Goal: Information Seeking & Learning: Find specific fact

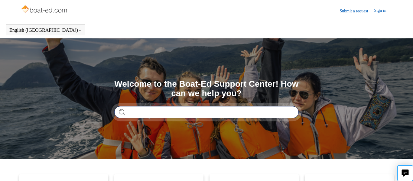
click at [201, 115] on input "Search" at bounding box center [206, 112] width 184 height 12
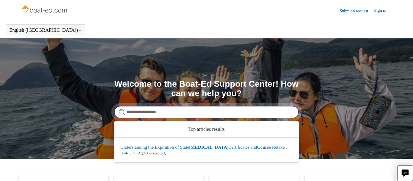
type input "**********"
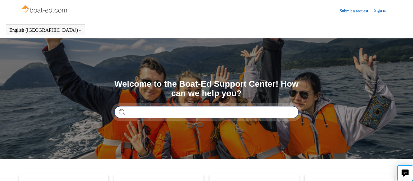
click at [216, 115] on input "Search" at bounding box center [206, 112] width 184 height 12
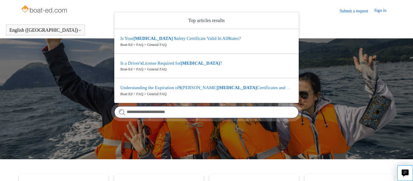
type input "**********"
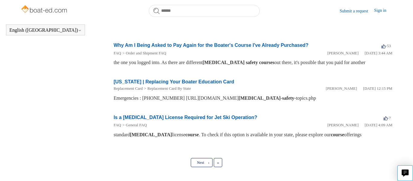
scroll to position [329, 0]
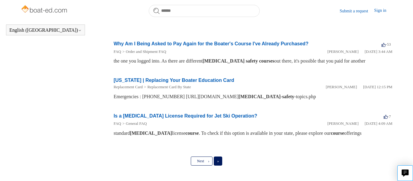
click at [217, 159] on span "»" at bounding box center [218, 161] width 2 height 4
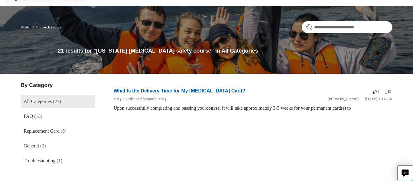
scroll to position [73, 0]
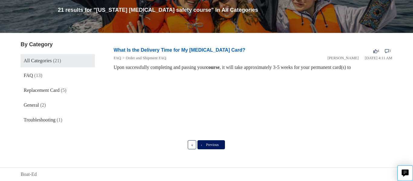
click at [215, 144] on span "Previous" at bounding box center [212, 145] width 13 height 4
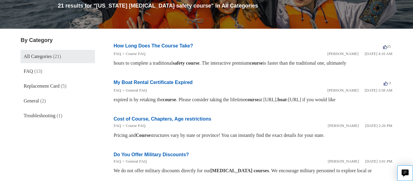
scroll to position [78, 0]
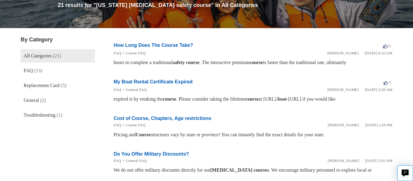
click at [152, 118] on link "Cost of Course, Chapters, Age restrictions" at bounding box center [163, 118] width 98 height 5
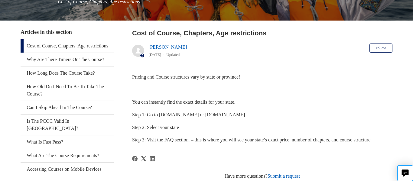
scroll to position [102, 0]
